Goal: Task Accomplishment & Management: Manage account settings

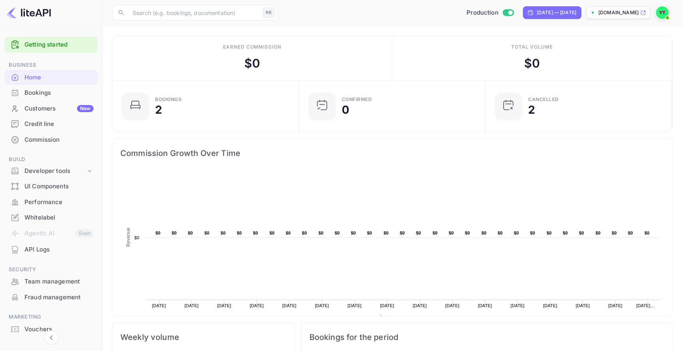
scroll to position [128, 182]
click at [69, 108] on div "Customers New" at bounding box center [58, 108] width 69 height 9
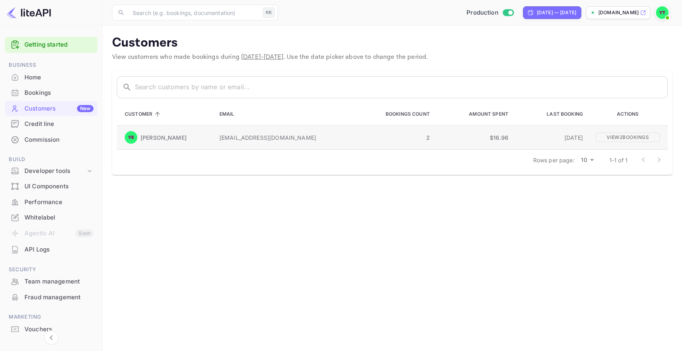
click at [159, 140] on p "[PERSON_NAME]" at bounding box center [163, 137] width 46 height 8
click at [617, 136] on p "View 2 booking s" at bounding box center [627, 136] width 64 height 9
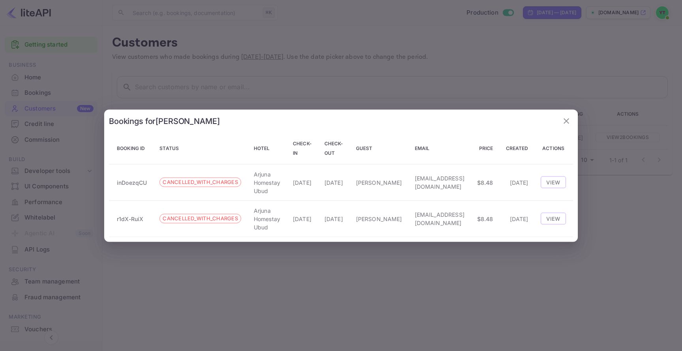
click at [562, 122] on icon "button" at bounding box center [565, 120] width 9 height 9
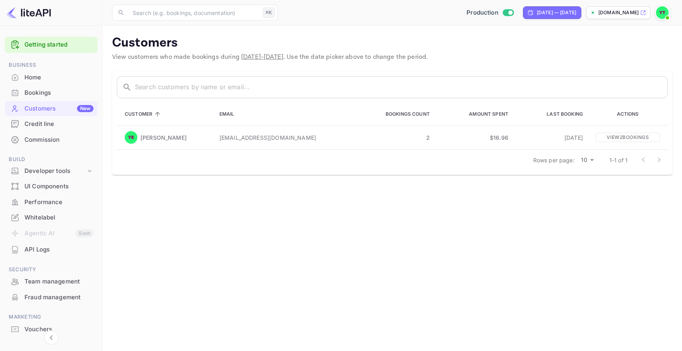
click at [502, 11] on input "Switch to Sandbox mode" at bounding box center [510, 12] width 16 height 5
checkbox input "false"
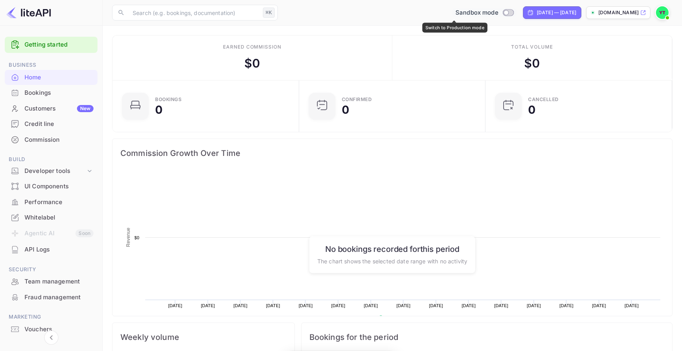
scroll to position [128, 182]
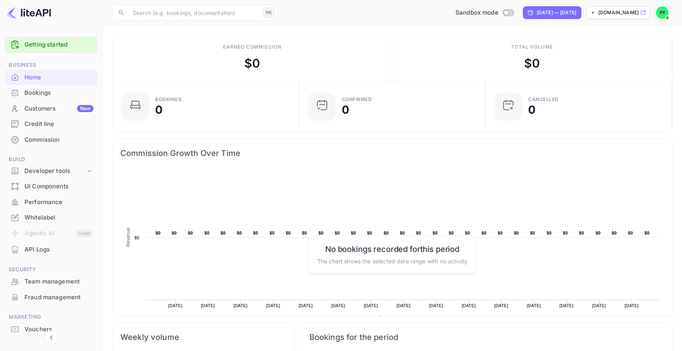
click at [58, 109] on div "Customers New" at bounding box center [58, 108] width 69 height 9
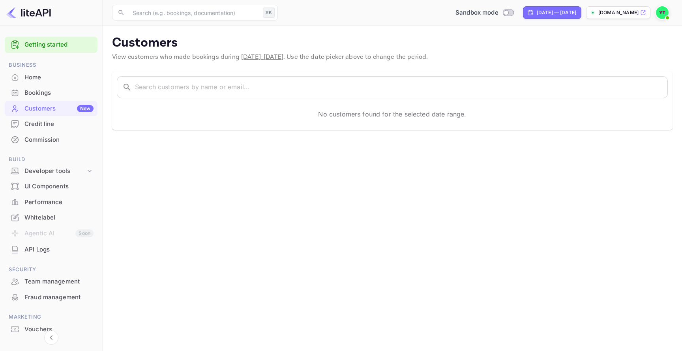
click at [66, 80] on div "Home" at bounding box center [58, 77] width 69 height 9
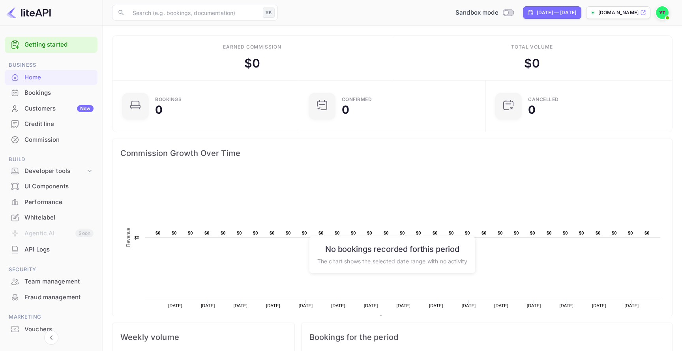
click at [663, 16] on span at bounding box center [667, 18] width 8 height 8
click at [633, 64] on div "Settings" at bounding box center [623, 62] width 91 height 19
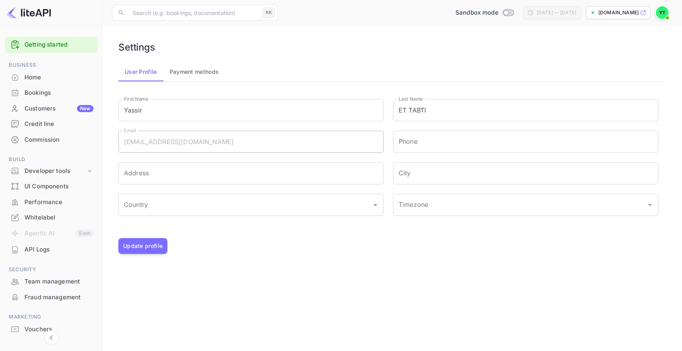
click at [192, 89] on div "User Profile Payment methods First Name [PERSON_NAME] First Name Last Name ET T…" at bounding box center [392, 157] width 548 height 191
click at [198, 86] on div "User Profile Payment methods First Name [PERSON_NAME] First Name Last Name ET T…" at bounding box center [392, 157] width 548 height 191
click at [205, 77] on button "Payment methods" at bounding box center [194, 71] width 62 height 19
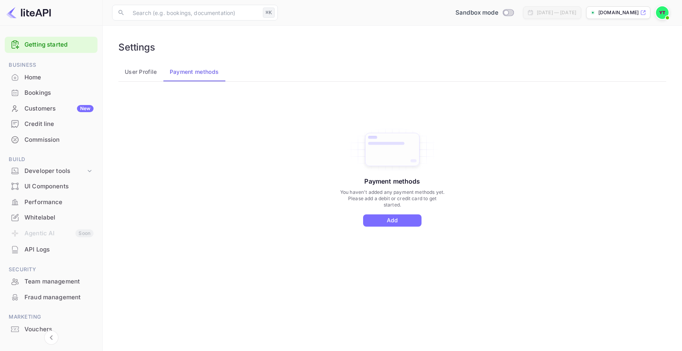
click at [154, 76] on button "User Profile" at bounding box center [140, 71] width 45 height 19
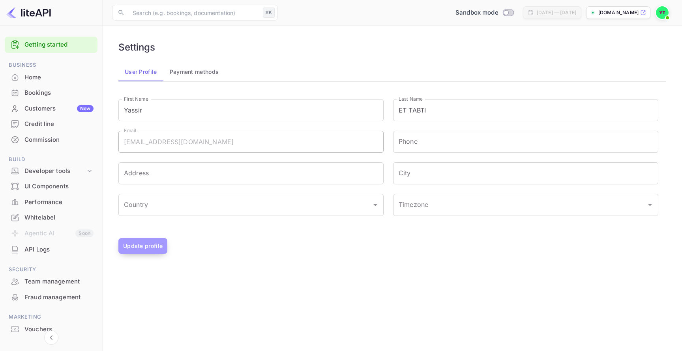
click at [156, 244] on button "Update profile" at bounding box center [142, 246] width 49 height 16
click at [213, 72] on button "Payment methods" at bounding box center [194, 71] width 62 height 19
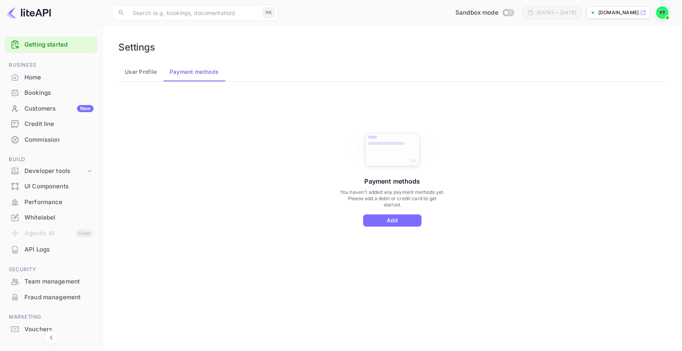
click at [422, 224] on div "Payment methods You haven't added any payment methods yet. Please add a debit o…" at bounding box center [392, 176] width 106 height 99
click at [150, 72] on button "User Profile" at bounding box center [140, 71] width 45 height 19
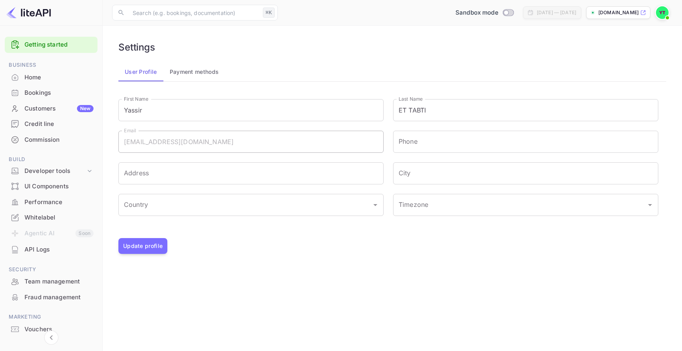
click at [192, 75] on button "Payment methods" at bounding box center [194, 71] width 62 height 19
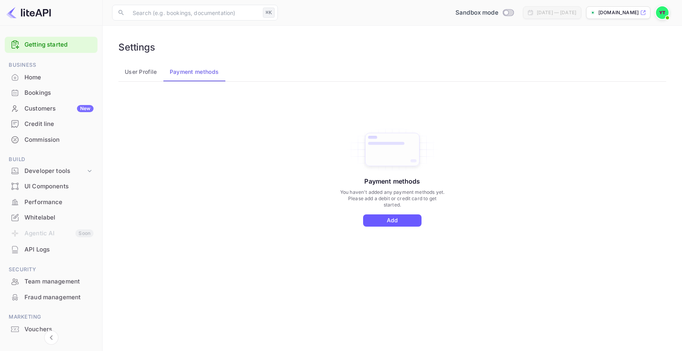
click at [391, 225] on button "Add" at bounding box center [392, 220] width 58 height 12
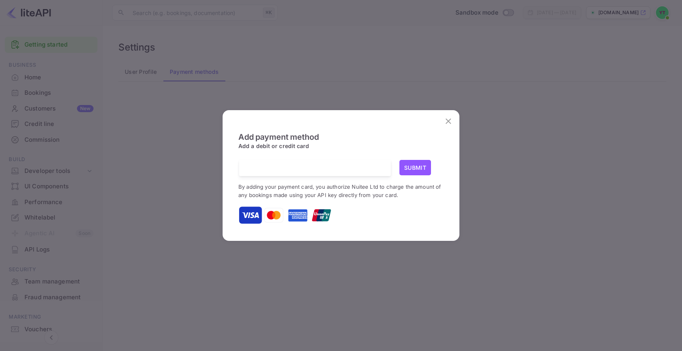
click at [314, 172] on div at bounding box center [318, 168] width 146 height 16
click at [413, 170] on button "Submit" at bounding box center [415, 167] width 32 height 15
click at [413, 164] on button "Submit" at bounding box center [415, 167] width 32 height 15
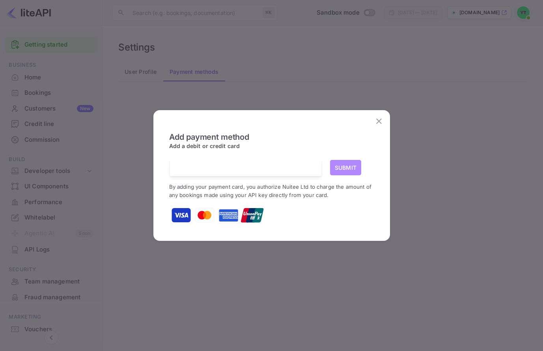
click at [344, 165] on button "Submit" at bounding box center [346, 167] width 32 height 15
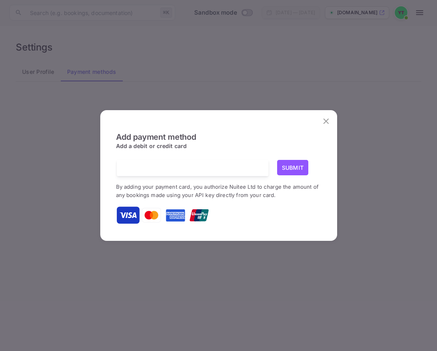
click at [434, 33] on div "Add payment method Add a debit or credit card Submit By adding your payment car…" at bounding box center [218, 175] width 437 height 351
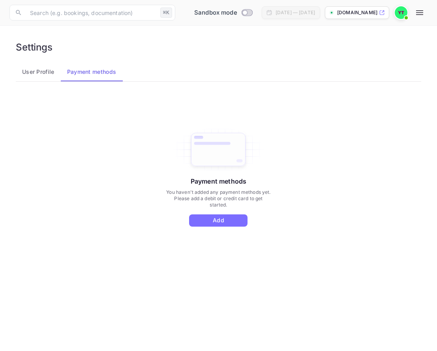
click at [407, 17] on span at bounding box center [405, 17] width 3 height 3
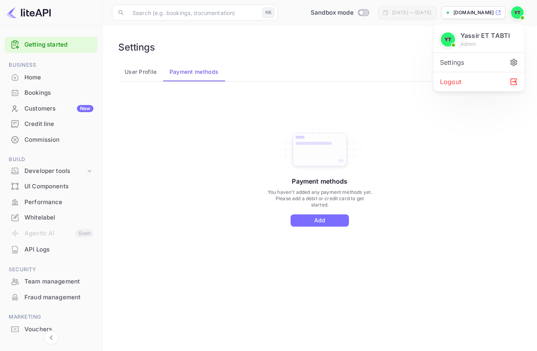
click at [514, 12] on div at bounding box center [268, 175] width 537 height 351
click at [516, 14] on img at bounding box center [517, 12] width 13 height 13
click at [494, 97] on div at bounding box center [268, 175] width 537 height 351
click at [518, 11] on img at bounding box center [517, 12] width 13 height 13
click at [481, 86] on div "Logout" at bounding box center [479, 81] width 91 height 19
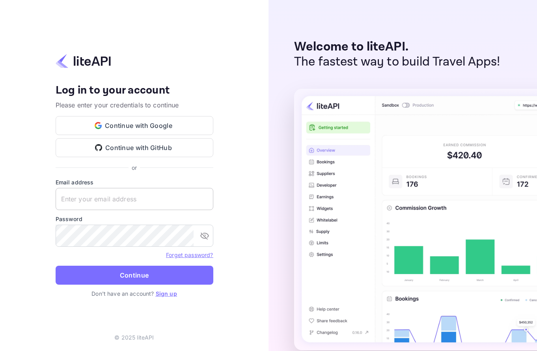
click at [161, 205] on input "text" at bounding box center [135, 199] width 158 height 22
type input "[EMAIL_ADDRESS][DOMAIN_NAME]"
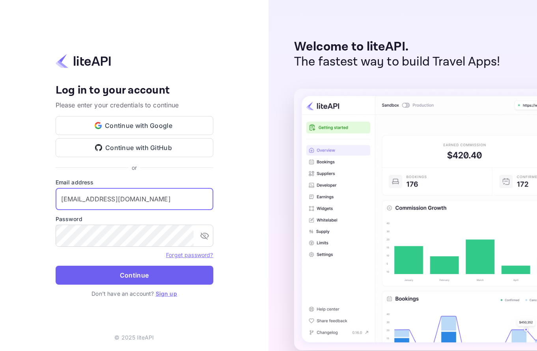
click at [160, 273] on button "Continue" at bounding box center [135, 274] width 158 height 19
